Goal: Navigation & Orientation: Find specific page/section

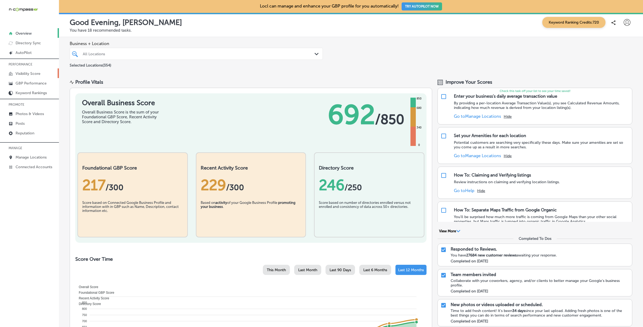
click at [32, 70] on link "Visibility Score" at bounding box center [29, 73] width 59 height 10
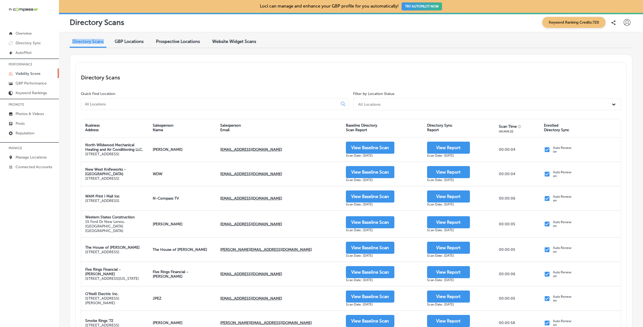
drag, startPoint x: 69, startPoint y: 42, endPoint x: 106, endPoint y: 42, distance: 36.7
click at [106, 42] on div "Directory Scans GBP Locations Prospective Locations Website Widget Scans Direct…" at bounding box center [351, 241] width 584 height 419
click at [106, 42] on div "Directory Scans GBP Locations Prospective Locations Website Widget Scans" at bounding box center [351, 42] width 563 height 12
